Goal: Information Seeking & Learning: Learn about a topic

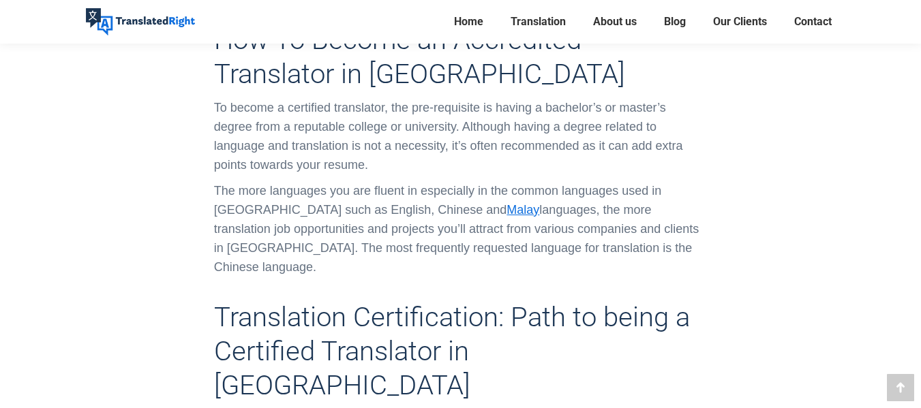
scroll to position [997, 0]
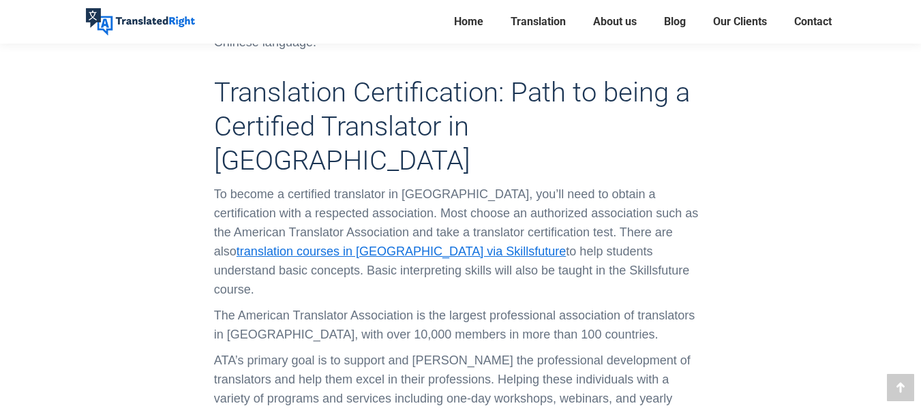
scroll to position [1219, 0]
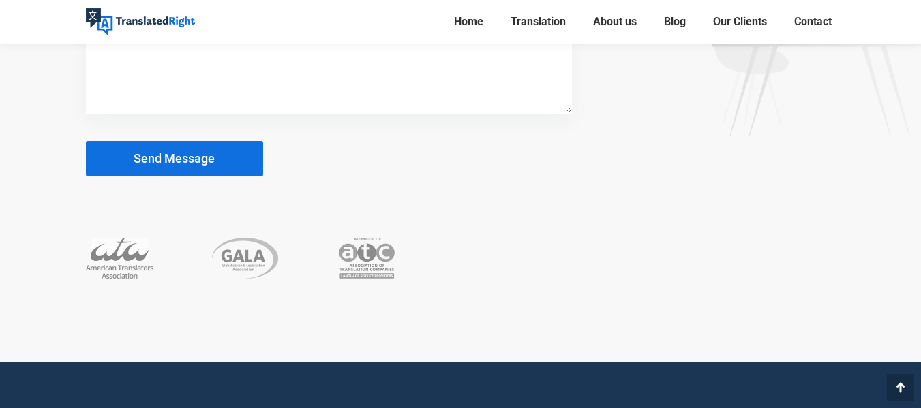
scroll to position [5902, 0]
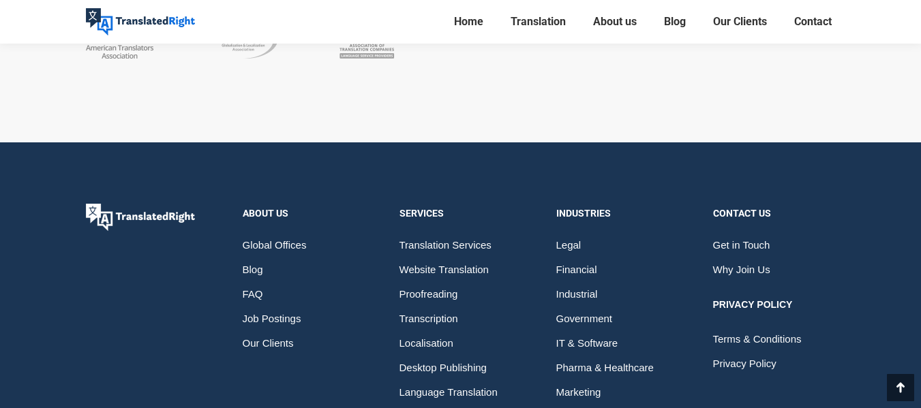
click at [903, 395] on icon at bounding box center [900, 388] width 16 height 16
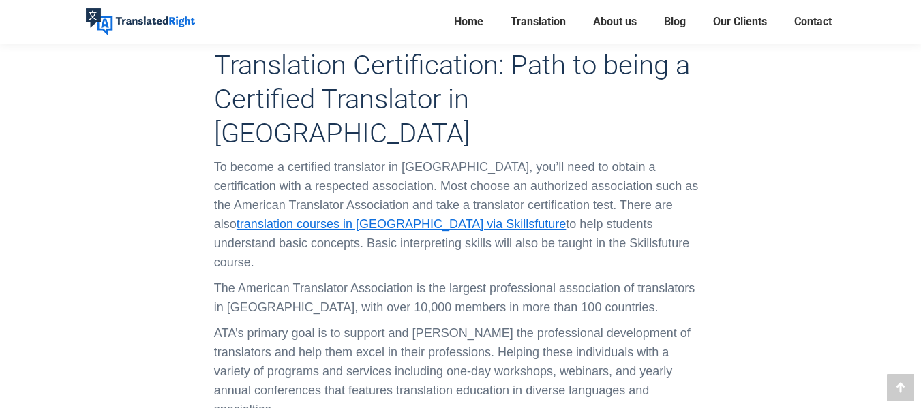
scroll to position [1246, 0]
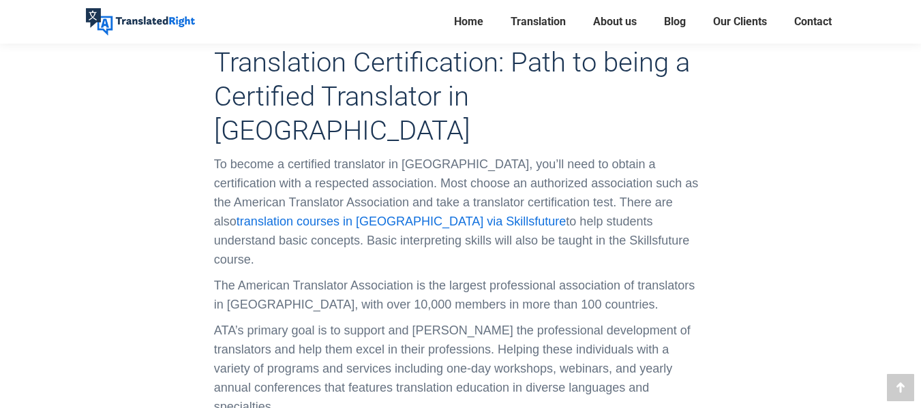
click at [367, 215] on link "translation courses in [GEOGRAPHIC_DATA] via Skillsfuture" at bounding box center [402, 222] width 330 height 14
click at [623, 155] on p "To become a certified translator in [GEOGRAPHIC_DATA], you’ll need to obtain a …" at bounding box center [460, 212] width 493 height 115
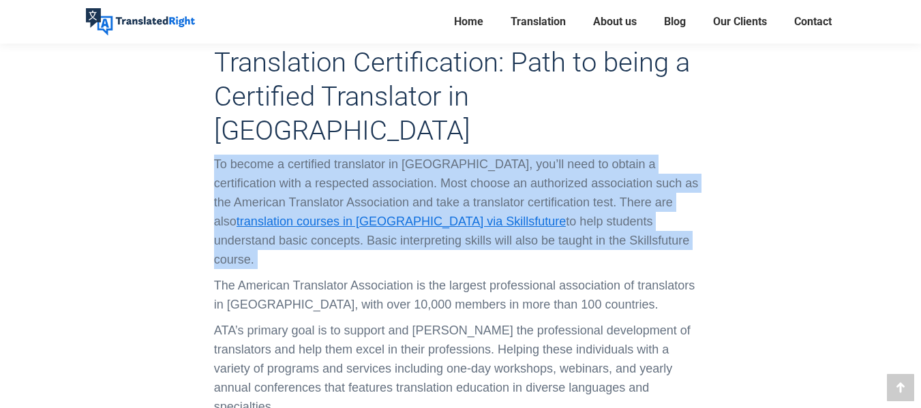
click at [623, 155] on p "To become a certified translator in [GEOGRAPHIC_DATA], you’ll need to obtain a …" at bounding box center [460, 212] width 493 height 115
click at [599, 184] on p "To become a certified translator in [GEOGRAPHIC_DATA], you’ll need to obtain a …" at bounding box center [460, 212] width 493 height 115
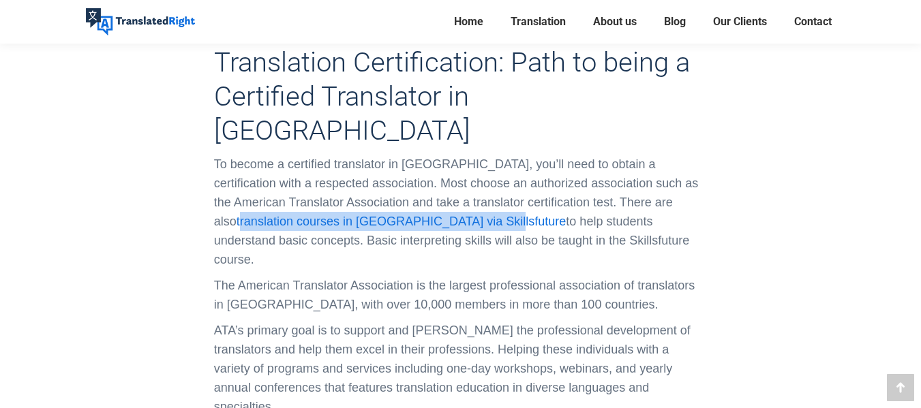
drag, startPoint x: 630, startPoint y: 157, endPoint x: 408, endPoint y: 169, distance: 221.9
click at [408, 169] on p "To become a certified translator in [GEOGRAPHIC_DATA], you’ll need to obtain a …" at bounding box center [460, 212] width 493 height 115
copy link "ranslation courses in [GEOGRAPHIC_DATA] via Skillsfuture"
